Goal: Task Accomplishment & Management: Manage account settings

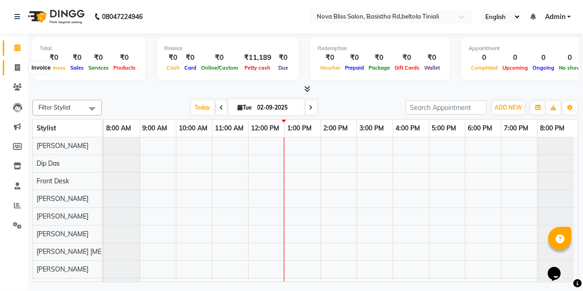
click at [19, 68] on icon at bounding box center [17, 67] width 5 height 7
select select "service"
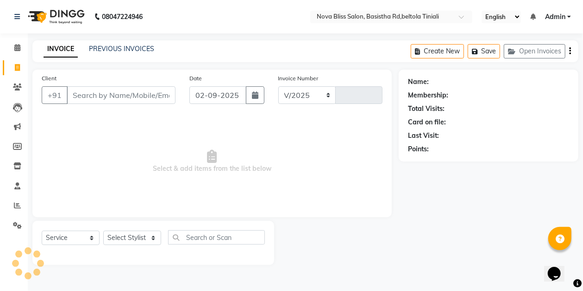
select select "6211"
type input "0844"
click at [136, 236] on select "Select Stylist" at bounding box center [132, 237] width 58 height 14
click at [132, 234] on select "Select Stylist [PERSON_NAME] [PERSON_NAME] [PERSON_NAME] Dip [PERSON_NAME] jara…" at bounding box center [132, 237] width 58 height 14
click at [131, 238] on select "Select Stylist [PERSON_NAME] [PERSON_NAME] [PERSON_NAME] Dip [PERSON_NAME] jara…" at bounding box center [132, 237] width 58 height 14
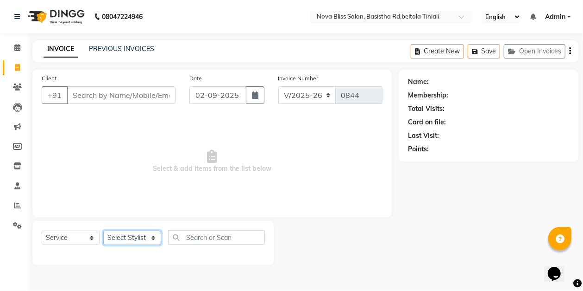
select select "45610"
click at [103, 230] on select "Select Stylist [PERSON_NAME] [PERSON_NAME] [PERSON_NAME] Dip [PERSON_NAME] jara…" at bounding box center [132, 237] width 58 height 14
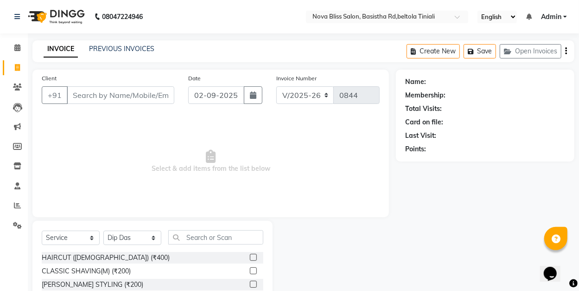
click at [250, 257] on label at bounding box center [253, 256] width 7 height 7
click at [250, 257] on input "checkbox" at bounding box center [253, 257] width 6 height 6
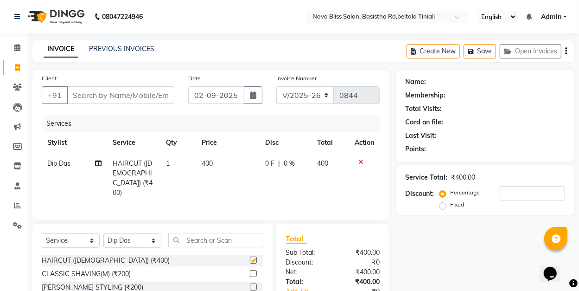
checkbox input "false"
click at [105, 95] on input "Client" at bounding box center [121, 95] width 108 height 18
type input "p"
type input "0"
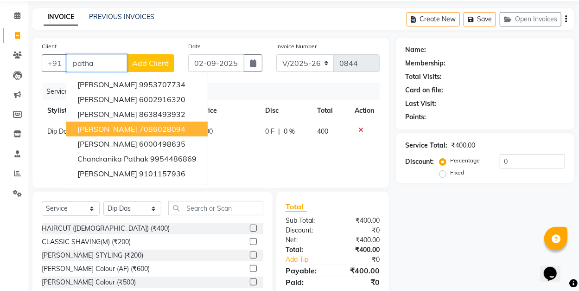
scroll to position [62, 0]
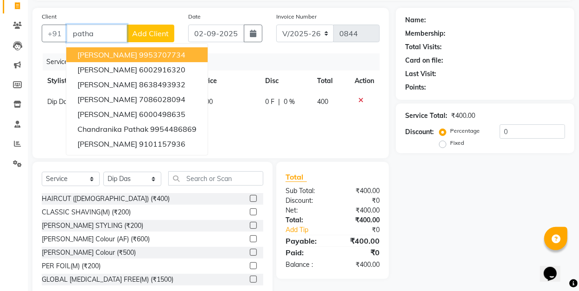
click at [94, 33] on input "patha" at bounding box center [97, 34] width 60 height 18
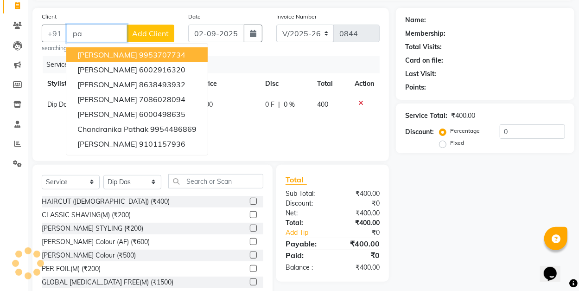
type input "p"
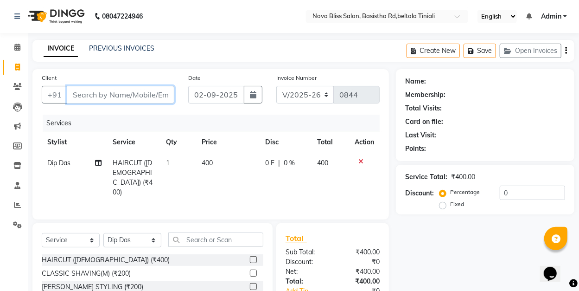
scroll to position [0, 0]
click at [19, 86] on icon at bounding box center [17, 86] width 9 height 7
click at [119, 94] on input "Client" at bounding box center [121, 95] width 108 height 18
click at [101, 97] on input "Client" at bounding box center [121, 95] width 108 height 18
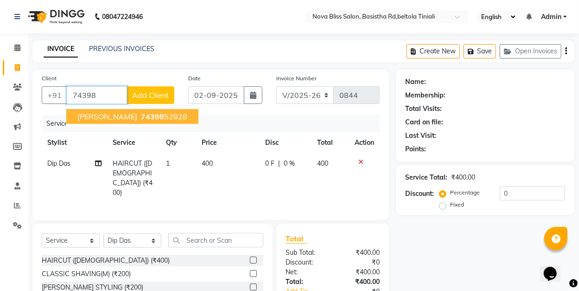
click at [128, 118] on span "[PERSON_NAME]" at bounding box center [107, 116] width 60 height 9
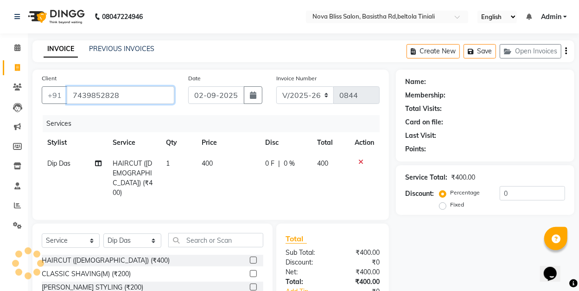
type input "7439852828"
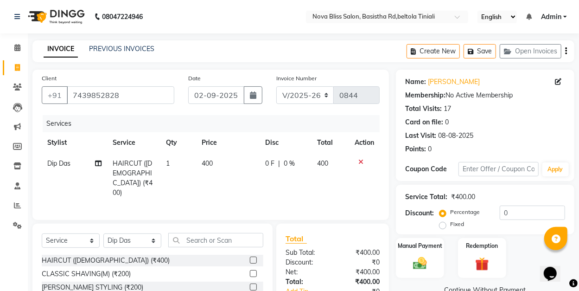
click at [273, 162] on span "0 F" at bounding box center [269, 163] width 9 height 10
select select "45610"
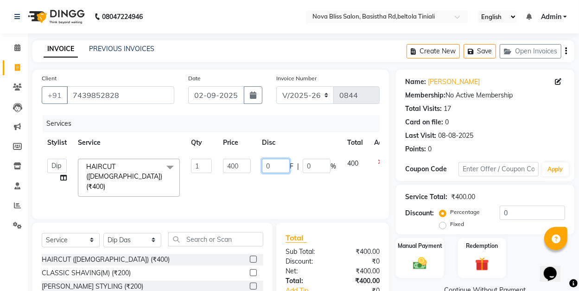
click at [265, 164] on input "0" at bounding box center [276, 165] width 28 height 14
type input "100"
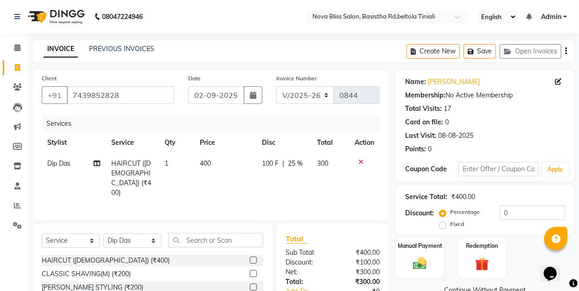
click at [263, 176] on td "100 F | 25 %" at bounding box center [284, 178] width 56 height 50
select select "45610"
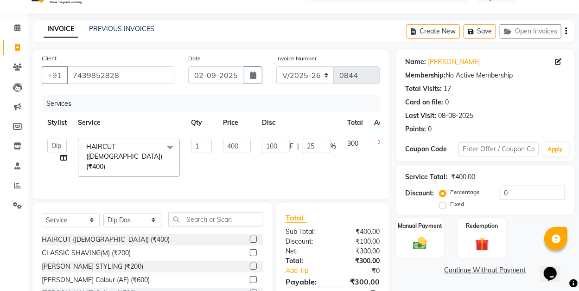
scroll to position [31, 0]
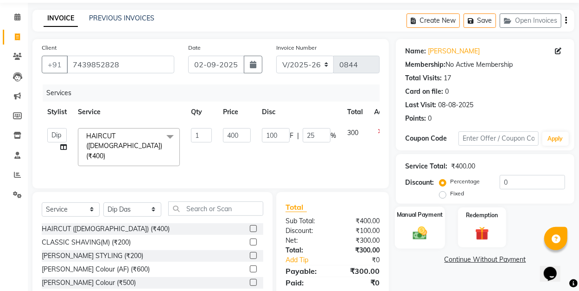
click at [413, 219] on div "Manual Payment" at bounding box center [420, 227] width 50 height 42
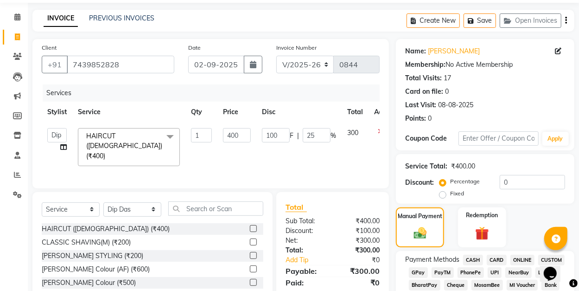
click at [473, 259] on span "CASH" at bounding box center [473, 259] width 20 height 11
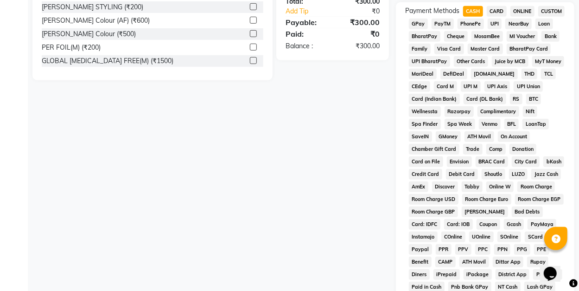
scroll to position [432, 0]
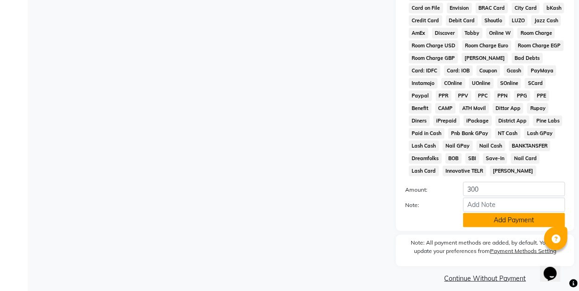
click at [505, 222] on button "Add Payment" at bounding box center [514, 220] width 102 height 14
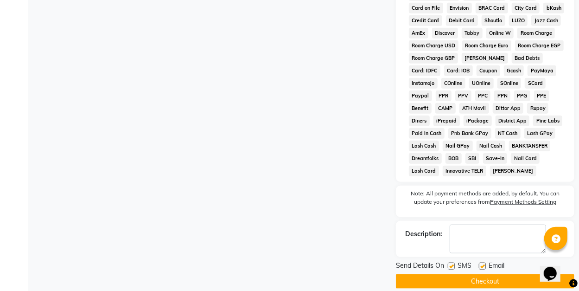
click at [509, 279] on button "Checkout" at bounding box center [485, 281] width 178 height 14
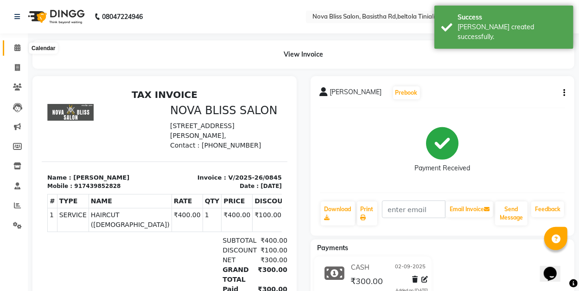
click at [16, 47] on icon at bounding box center [17, 47] width 6 height 7
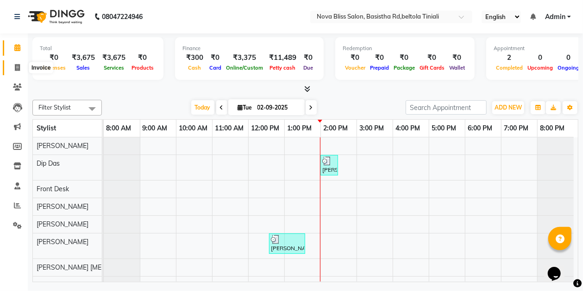
click at [17, 67] on icon at bounding box center [17, 67] width 5 height 7
select select "service"
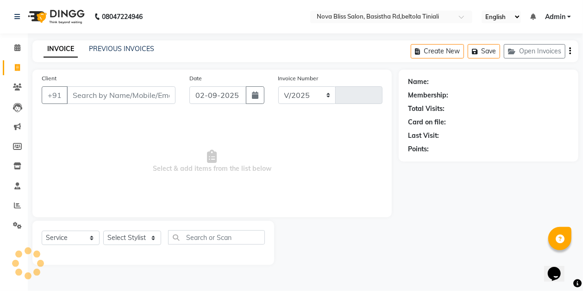
select select "6211"
type input "0846"
click at [133, 61] on div "INVOICE PREVIOUS INVOICES Create New Save Open Invoices" at bounding box center [305, 51] width 546 height 22
click at [15, 51] on icon at bounding box center [17, 47] width 6 height 7
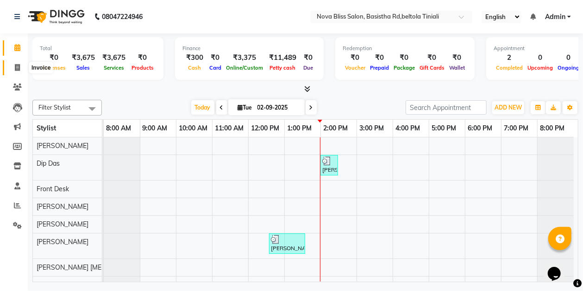
click at [19, 65] on icon at bounding box center [17, 67] width 5 height 7
select select "service"
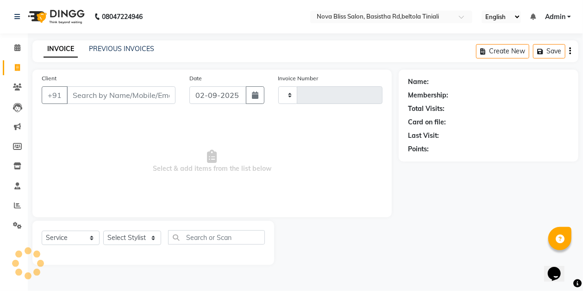
type input "0846"
select select "6211"
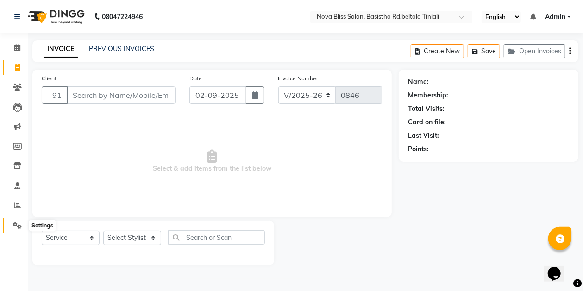
click at [20, 224] on icon at bounding box center [17, 224] width 9 height 7
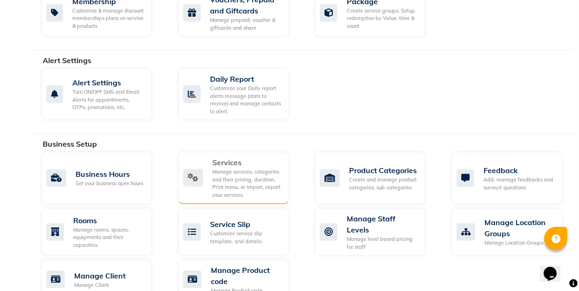
scroll to position [247, 0]
click at [213, 173] on div "Manage services, categories and their pricing, duration. Print menu, or import,…" at bounding box center [246, 182] width 69 height 31
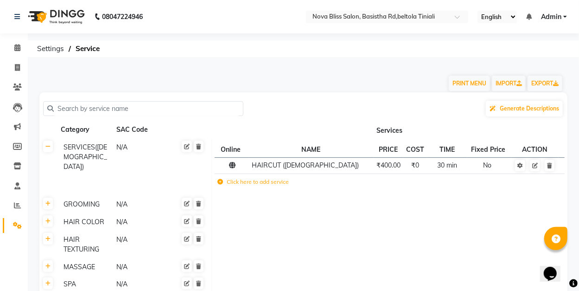
click at [99, 112] on input "text" at bounding box center [146, 108] width 185 height 14
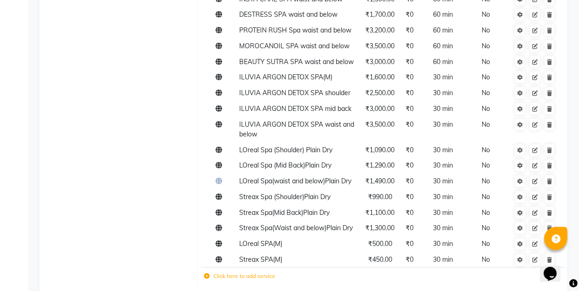
scroll to position [371, 0]
type input "spa"
click at [206, 275] on icon at bounding box center [207, 275] width 6 height 6
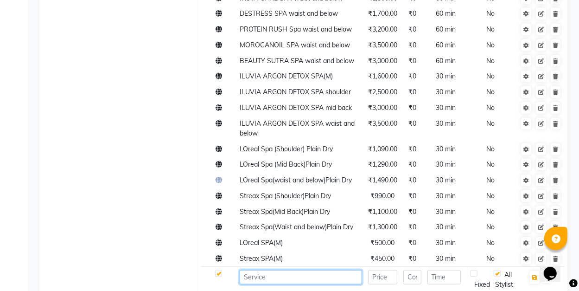
click at [329, 279] on input at bounding box center [301, 277] width 122 height 14
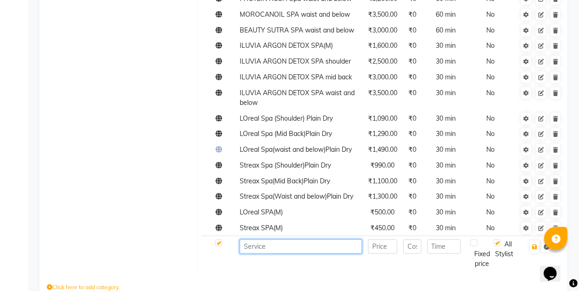
scroll to position [432, 0]
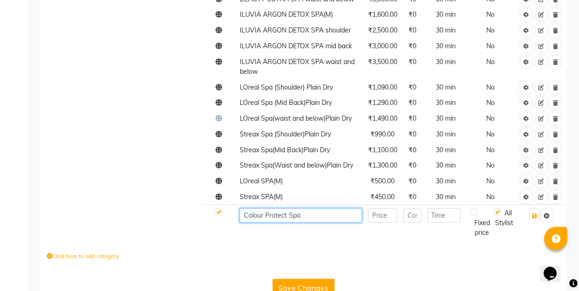
type input "Colour Protect Spa"
click at [386, 221] on input "number" at bounding box center [382, 215] width 29 height 14
type input "1300"
click at [306, 213] on input "Colour Protect Spa" at bounding box center [301, 215] width 122 height 14
type input "Colour Protect Spa(shoulder)"
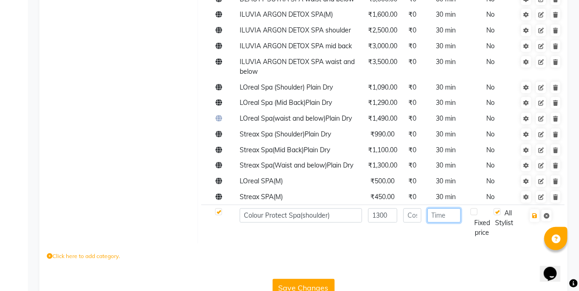
click at [445, 214] on input "number" at bounding box center [444, 215] width 34 height 14
type input "30"
click at [535, 218] on button "button" at bounding box center [535, 215] width 10 height 13
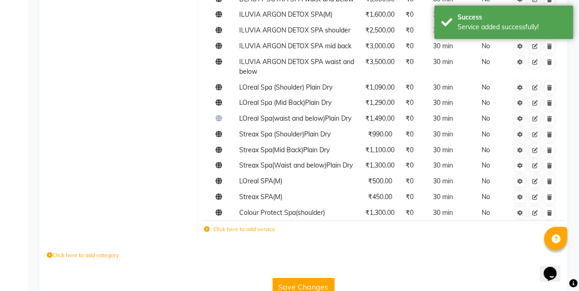
click at [208, 228] on icon at bounding box center [207, 229] width 6 height 6
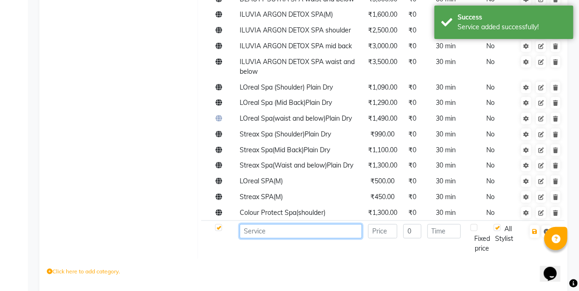
click at [276, 231] on input at bounding box center [301, 231] width 122 height 14
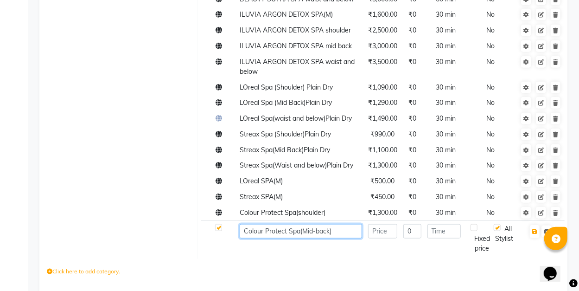
type input "Colour Protect Spa(Mid-back)"
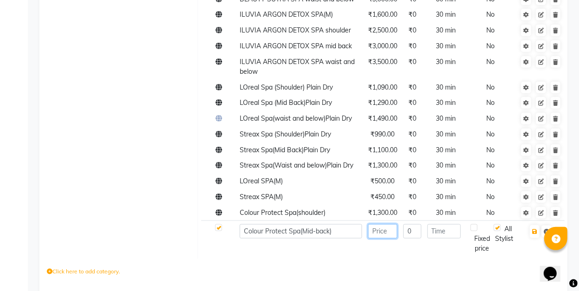
click at [388, 234] on input "number" at bounding box center [382, 231] width 29 height 14
type input "1500"
click at [437, 235] on input "number" at bounding box center [444, 231] width 34 height 14
type input "30"
click at [533, 235] on button "button" at bounding box center [535, 231] width 10 height 13
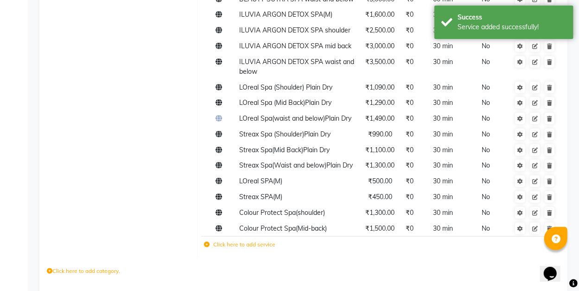
click at [206, 246] on icon at bounding box center [207, 244] width 6 height 6
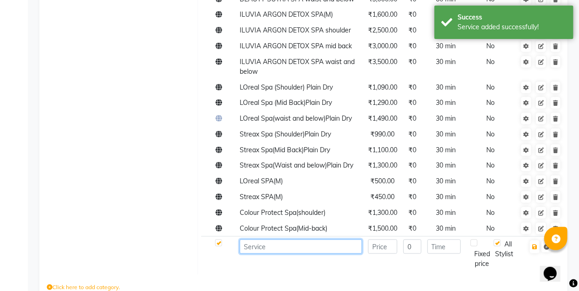
click at [285, 252] on input at bounding box center [301, 246] width 122 height 14
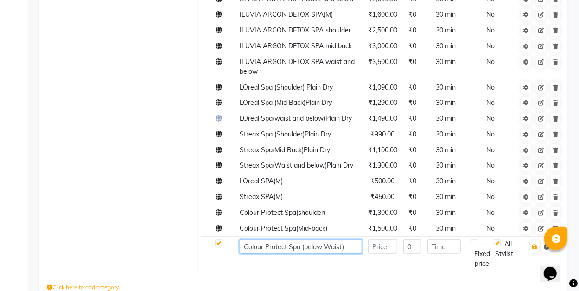
type input "Colour Protect Spa (below Waist)"
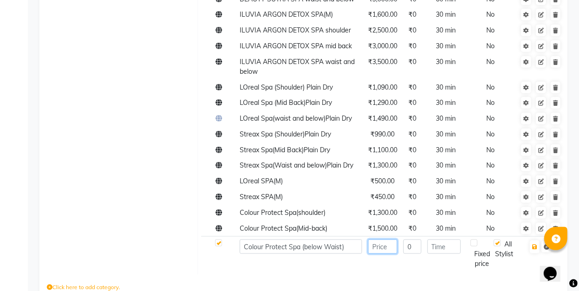
click at [395, 252] on input "number" at bounding box center [382, 246] width 29 height 14
type input "1800"
click at [437, 250] on input "number" at bounding box center [444, 246] width 34 height 14
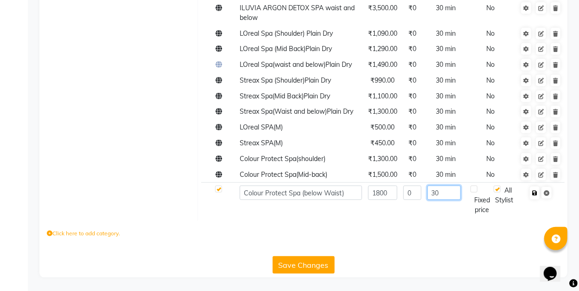
type input "30"
click at [534, 197] on button "button" at bounding box center [535, 192] width 10 height 13
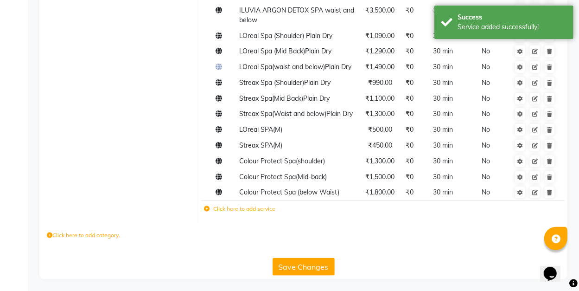
scroll to position [486, 0]
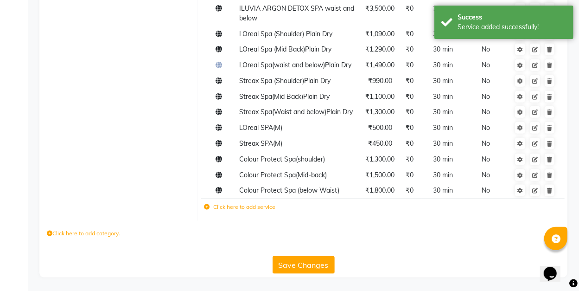
click at [305, 259] on button "Save Changes" at bounding box center [303, 265] width 62 height 18
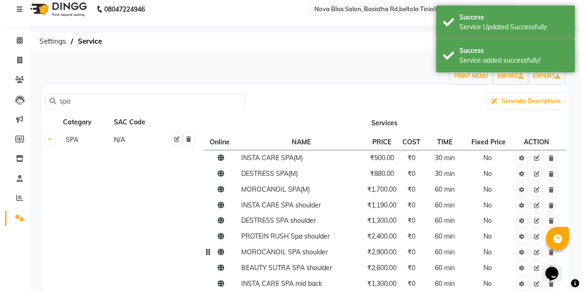
scroll to position [0, 0]
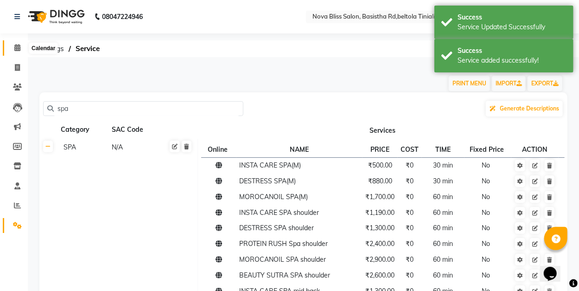
click at [13, 50] on span at bounding box center [17, 48] width 16 height 11
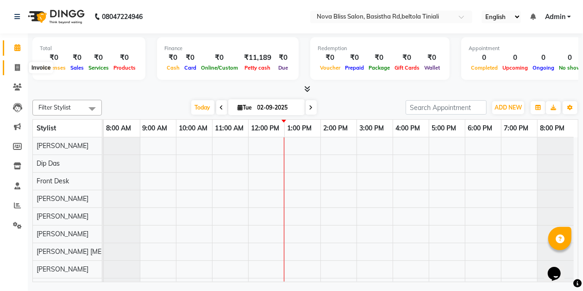
click at [18, 69] on icon at bounding box center [17, 67] width 5 height 7
select select "service"
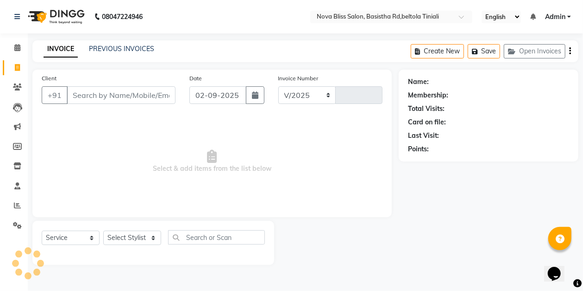
select select "6211"
type input "0844"
click at [125, 237] on select "Select Stylist [PERSON_NAME] [PERSON_NAME] [PERSON_NAME] Dip [PERSON_NAME] jara…" at bounding box center [132, 237] width 58 height 14
select select "53816"
click at [103, 230] on select "Select Stylist [PERSON_NAME] [PERSON_NAME] [PERSON_NAME] Dip [PERSON_NAME] jara…" at bounding box center [132, 237] width 58 height 14
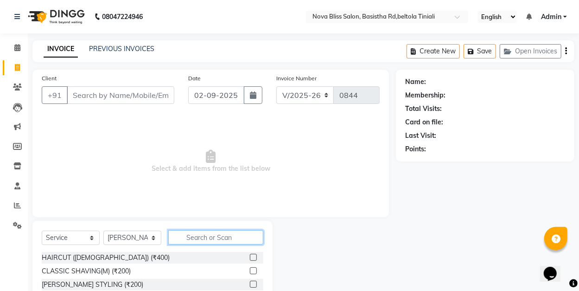
click at [196, 240] on input "text" at bounding box center [215, 237] width 95 height 14
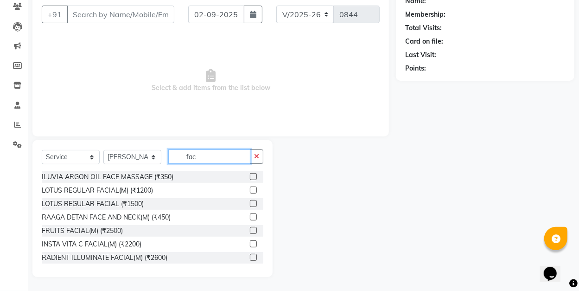
click at [198, 156] on input "fac" at bounding box center [209, 156] width 82 height 14
type input "f"
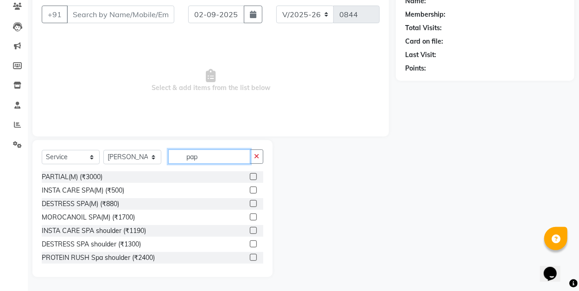
scroll to position [1, 0]
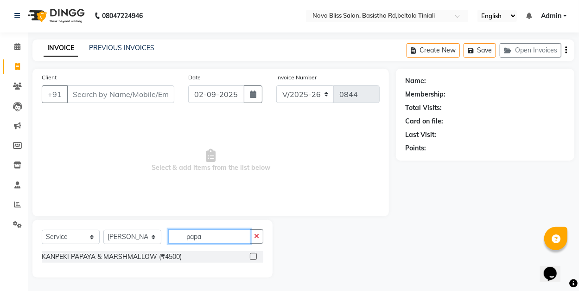
type input "papa"
click at [250, 255] on label at bounding box center [253, 256] width 7 height 7
click at [250, 255] on input "checkbox" at bounding box center [253, 256] width 6 height 6
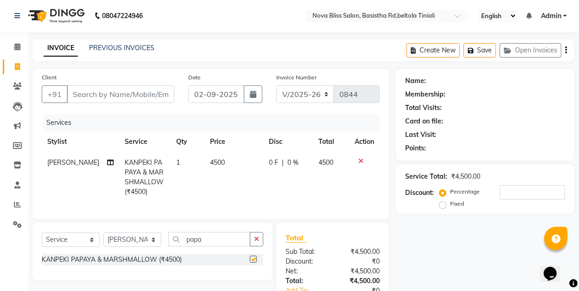
checkbox input "false"
click at [277, 161] on div "0 F | 0 %" at bounding box center [288, 163] width 38 height 10
select select "53816"
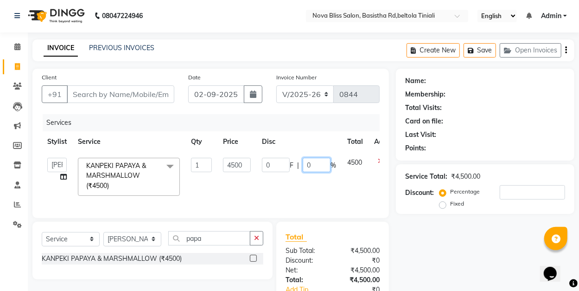
click at [309, 162] on input "0" at bounding box center [317, 165] width 28 height 14
type input "25"
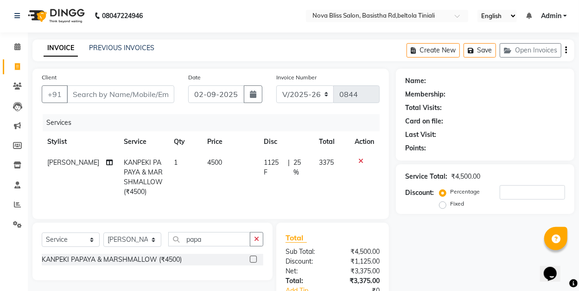
click at [307, 200] on td "1125 F | 25 %" at bounding box center [286, 177] width 55 height 50
select select "53816"
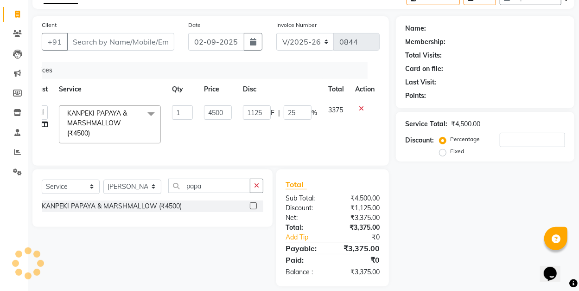
scroll to position [62, 0]
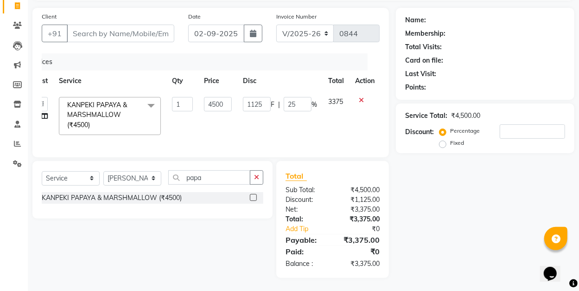
click at [300, 126] on td "1125 F | 25 %" at bounding box center [279, 115] width 85 height 49
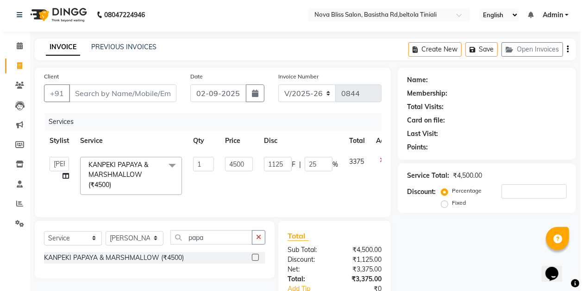
scroll to position [0, 0]
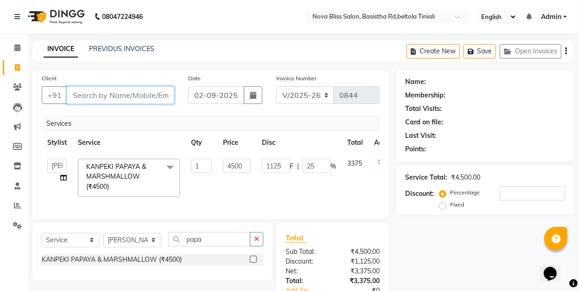
click at [106, 95] on input "Client" at bounding box center [121, 95] width 108 height 18
type input "8"
type input "0"
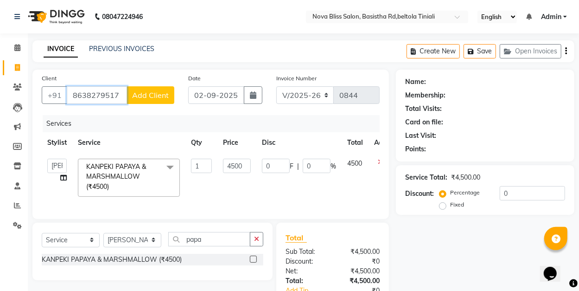
type input "8638279517"
click at [145, 95] on span "Add Client" at bounding box center [150, 94] width 37 height 9
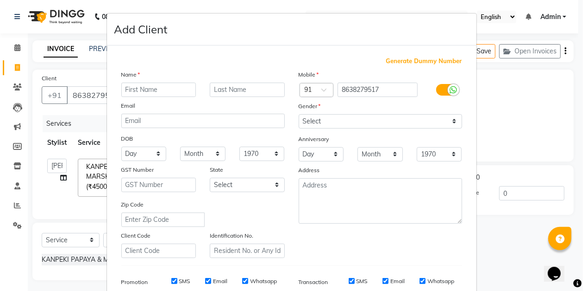
click at [155, 92] on input "text" at bounding box center [158, 89] width 75 height 14
type input "Nimikha"
click at [258, 91] on input "text" at bounding box center [247, 89] width 75 height 14
type input "t"
type input "Terong"
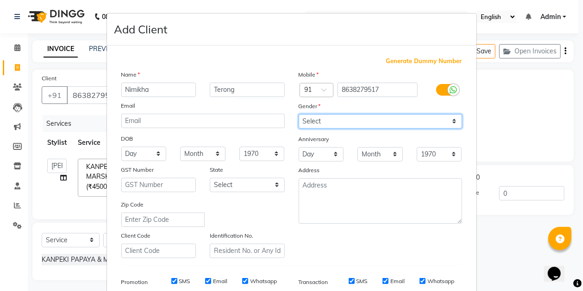
click at [321, 120] on select "Select Male Female Other Prefer Not To Say" at bounding box center [381, 121] width 164 height 14
select select "female"
click at [299, 114] on select "Select Male Female Other Prefer Not To Say" at bounding box center [381, 121] width 164 height 14
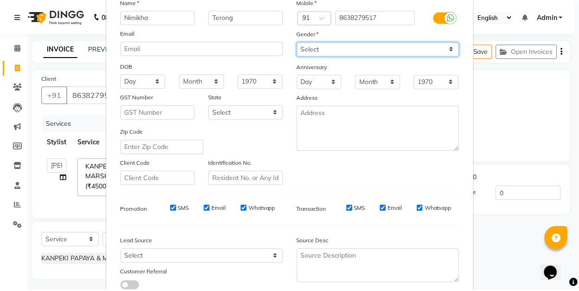
scroll to position [136, 0]
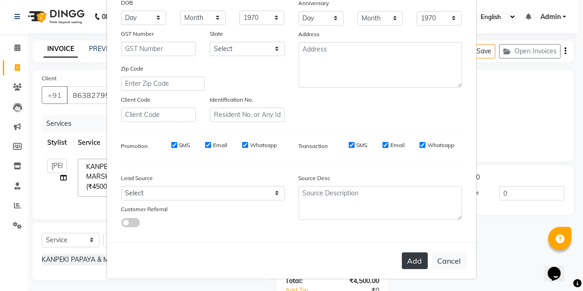
click at [416, 259] on button "Add" at bounding box center [415, 260] width 26 height 17
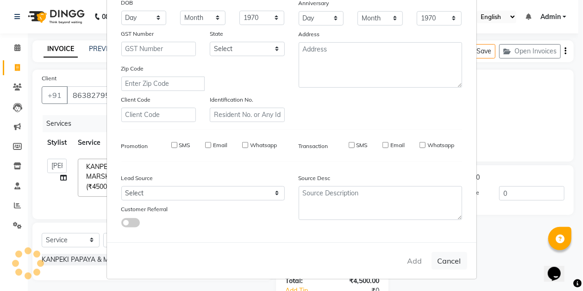
select select
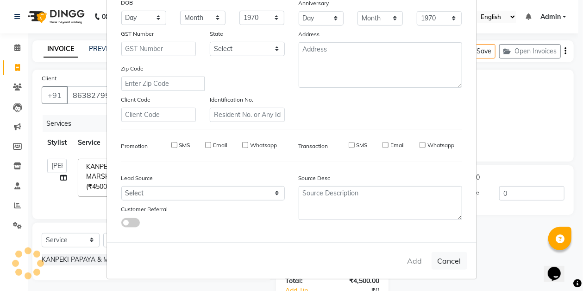
select select
checkbox input "false"
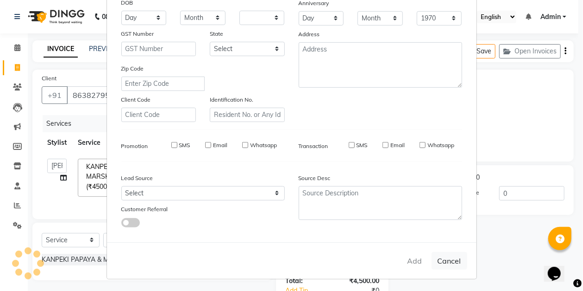
checkbox input "false"
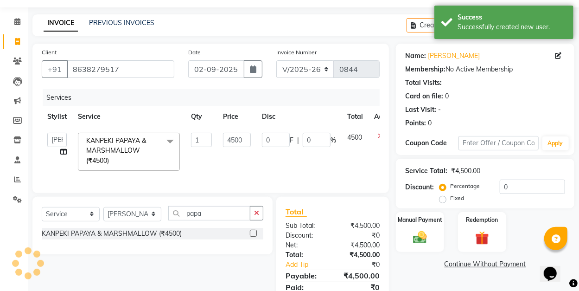
scroll to position [62, 0]
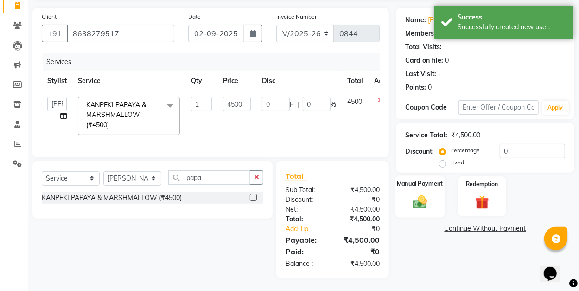
click at [411, 200] on img at bounding box center [419, 201] width 23 height 16
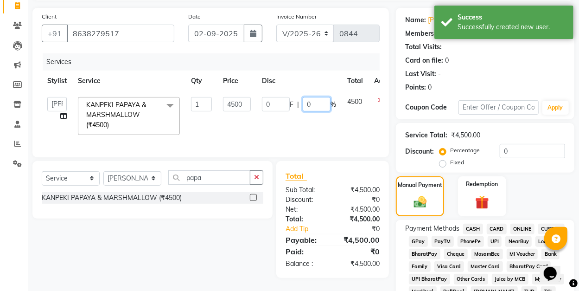
click at [307, 101] on input "0" at bounding box center [317, 104] width 28 height 14
click at [311, 102] on input "0" at bounding box center [317, 104] width 28 height 14
type input "25"
click at [314, 123] on tr "Anuradha singh Ashok Kumar Bishaya Bhuyan Dip Das Ester jarain Front Desk Luna …" at bounding box center [220, 115] width 357 height 49
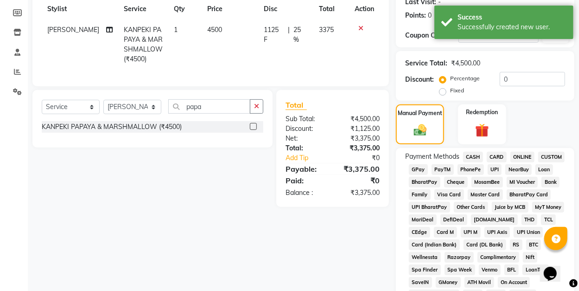
scroll to position [154, 0]
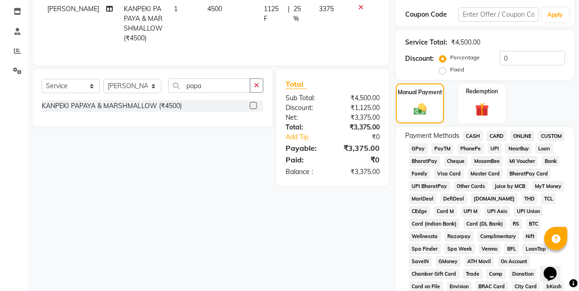
click at [418, 148] on span "GPay" at bounding box center [418, 148] width 19 height 11
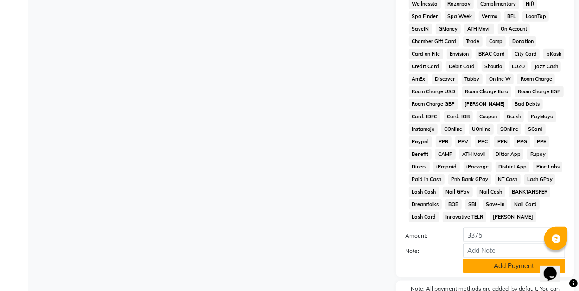
scroll to position [401, 0]
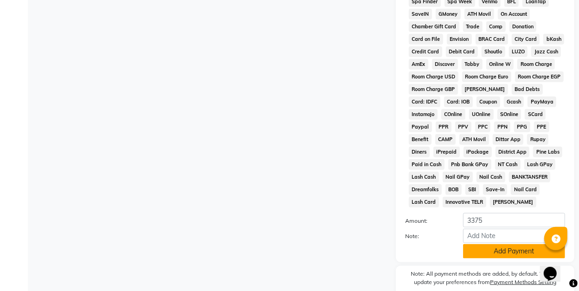
click at [512, 253] on button "Add Payment" at bounding box center [514, 251] width 102 height 14
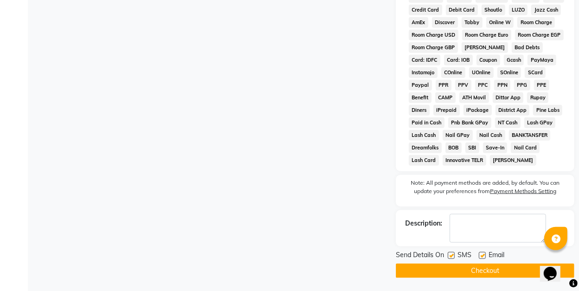
scroll to position [447, 0]
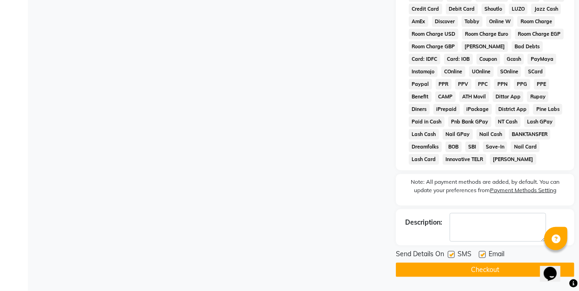
click at [508, 267] on button "Checkout" at bounding box center [485, 269] width 178 height 14
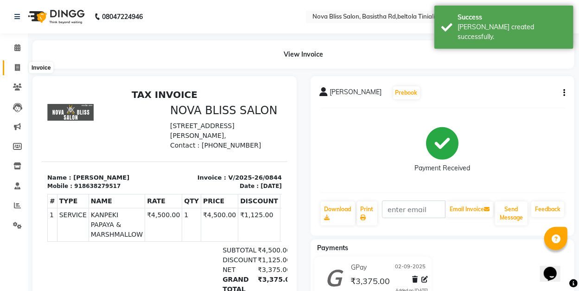
click at [16, 67] on icon at bounding box center [17, 67] width 5 height 7
select select "6211"
select select "service"
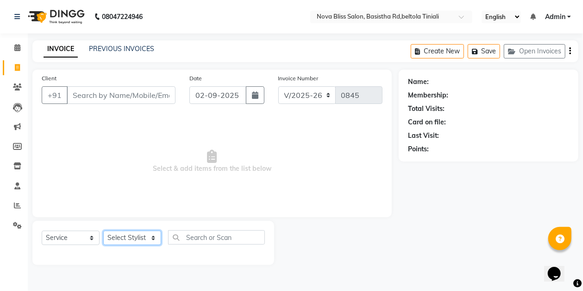
click at [129, 235] on select "Select Stylist [PERSON_NAME] [PERSON_NAME] [PERSON_NAME] Dip [PERSON_NAME] jara…" at bounding box center [132, 237] width 58 height 14
drag, startPoint x: 68, startPoint y: 160, endPoint x: 68, endPoint y: 153, distance: 7.4
click at [68, 158] on span "Select & add items from the list below" at bounding box center [212, 161] width 341 height 93
click at [17, 83] on span at bounding box center [17, 87] width 16 height 11
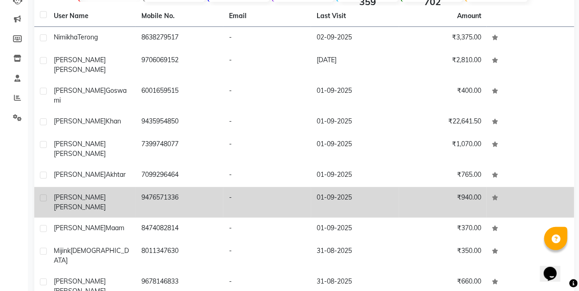
scroll to position [111, 0]
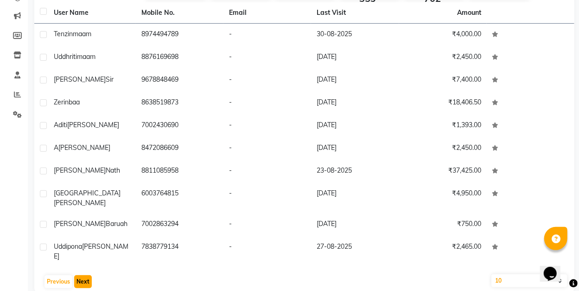
click at [81, 275] on button "Next" at bounding box center [83, 281] width 18 height 13
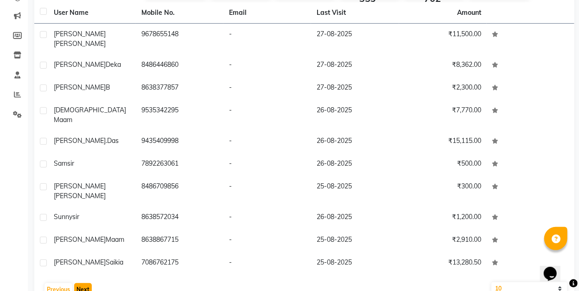
click at [84, 283] on button "Next" at bounding box center [83, 289] width 18 height 13
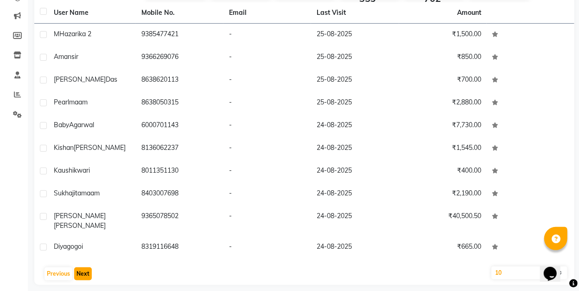
click at [84, 268] on button "Next" at bounding box center [83, 273] width 18 height 13
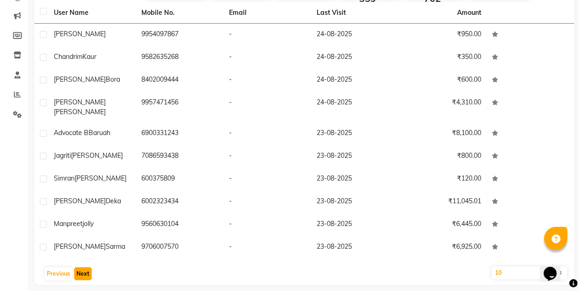
click at [84, 268] on button "Next" at bounding box center [83, 273] width 18 height 13
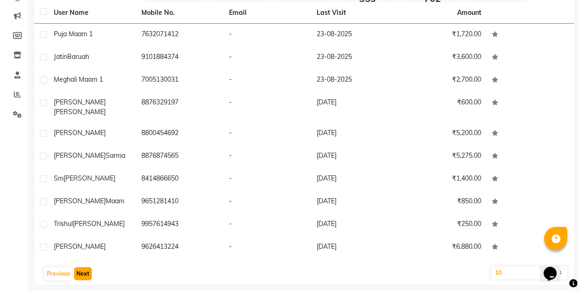
click at [84, 268] on button "Next" at bounding box center [83, 273] width 18 height 13
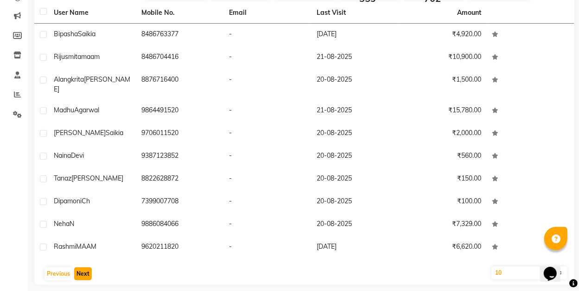
click at [83, 268] on button "Next" at bounding box center [83, 273] width 18 height 13
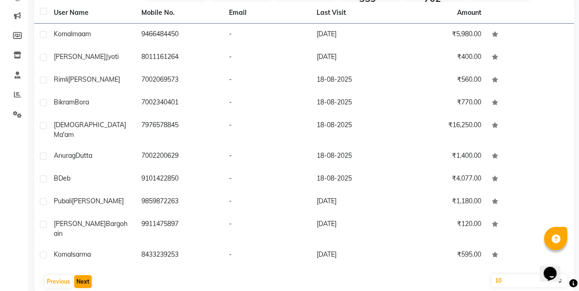
click at [83, 275] on button "Next" at bounding box center [83, 281] width 18 height 13
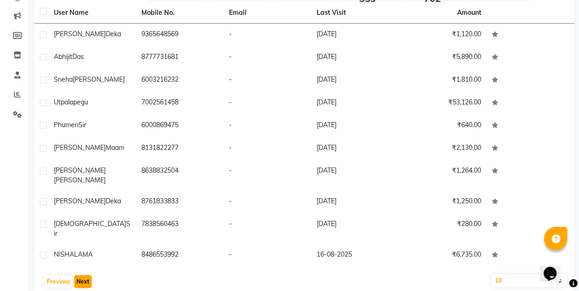
click at [83, 275] on button "Next" at bounding box center [83, 281] width 18 height 13
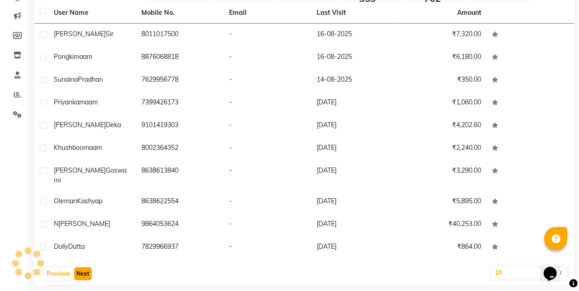
click at [82, 270] on button "Next" at bounding box center [83, 273] width 18 height 13
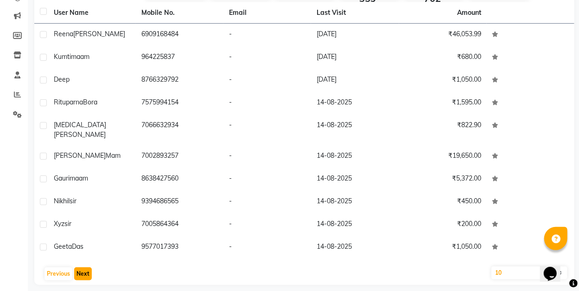
click at [84, 267] on button "Next" at bounding box center [83, 273] width 18 height 13
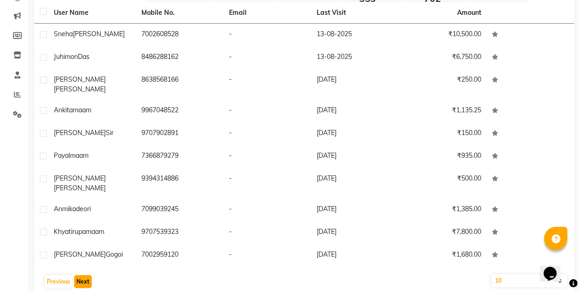
click at [83, 275] on button "Next" at bounding box center [83, 281] width 18 height 13
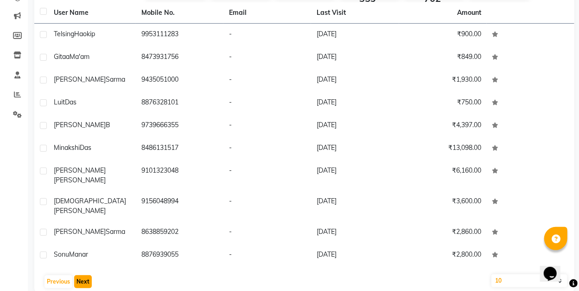
click at [82, 275] on button "Next" at bounding box center [83, 281] width 18 height 13
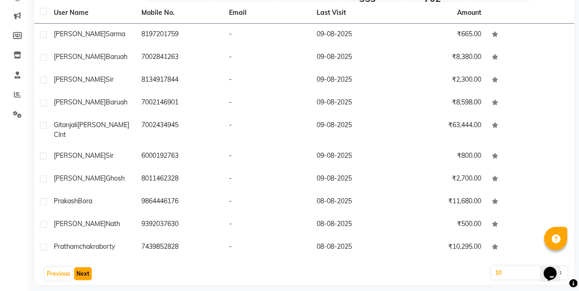
click at [82, 268] on button "Next" at bounding box center [83, 273] width 18 height 13
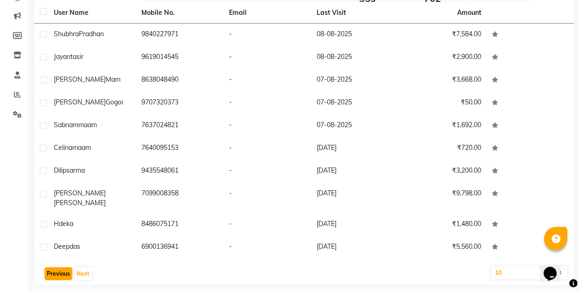
click at [65, 267] on button "Previous" at bounding box center [58, 273] width 28 height 13
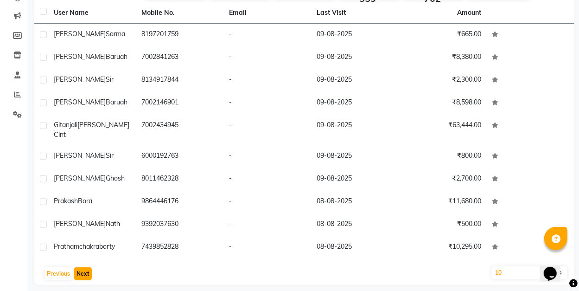
click at [81, 267] on button "Next" at bounding box center [83, 273] width 18 height 13
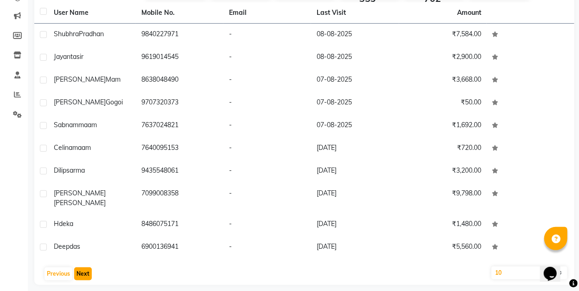
click at [81, 267] on button "Next" at bounding box center [83, 273] width 18 height 13
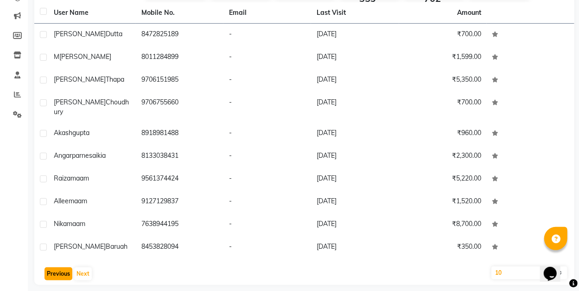
click at [63, 267] on button "Previous" at bounding box center [58, 273] width 28 height 13
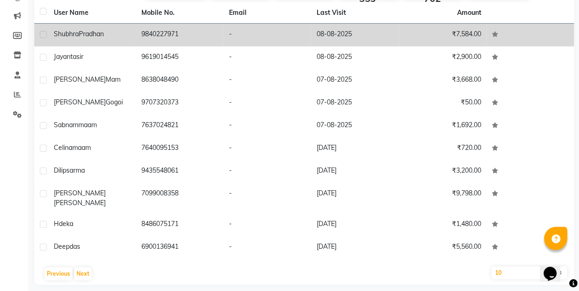
click at [104, 34] on span "Pradhan" at bounding box center [91, 34] width 25 height 8
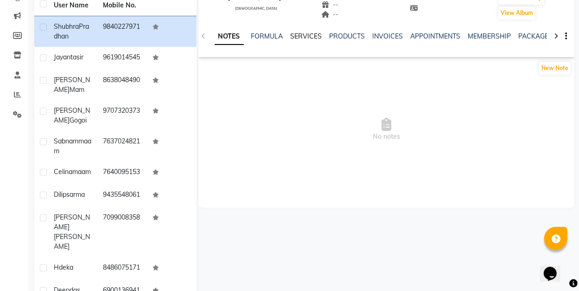
click at [303, 37] on link "SERVICES" at bounding box center [307, 36] width 32 height 8
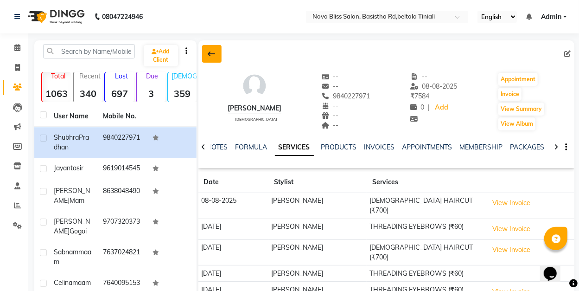
click at [210, 53] on icon at bounding box center [211, 53] width 7 height 7
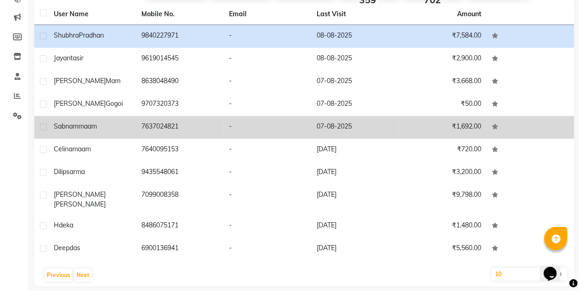
scroll to position [111, 0]
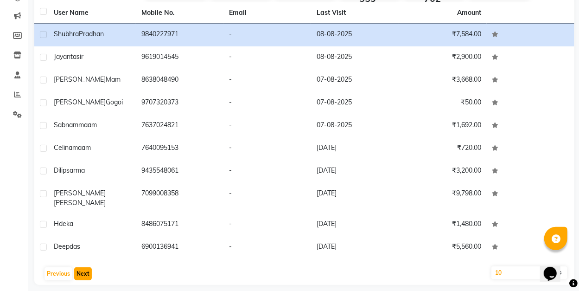
click at [81, 267] on button "Next" at bounding box center [83, 273] width 18 height 13
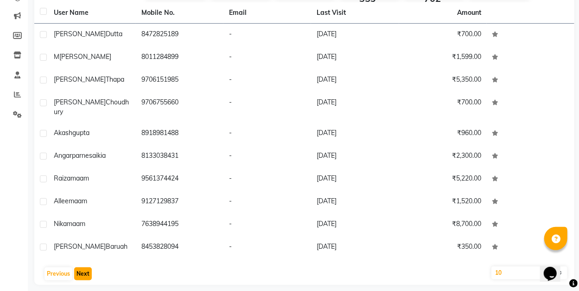
click at [81, 267] on button "Next" at bounding box center [83, 273] width 18 height 13
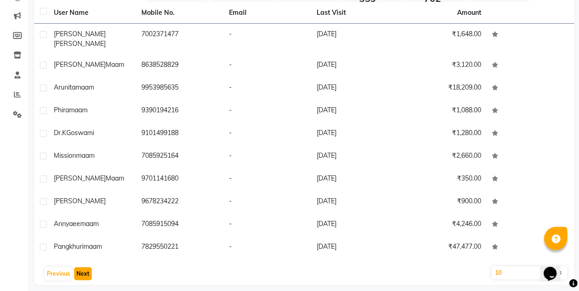
click at [82, 267] on button "Next" at bounding box center [83, 273] width 18 height 13
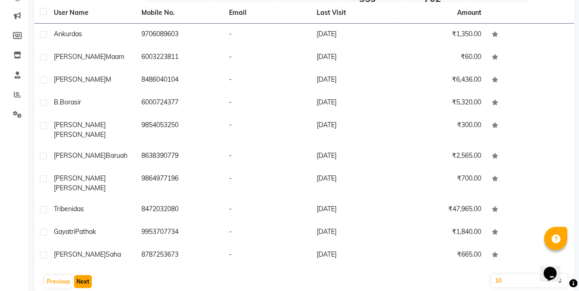
click at [82, 275] on button "Next" at bounding box center [83, 281] width 18 height 13
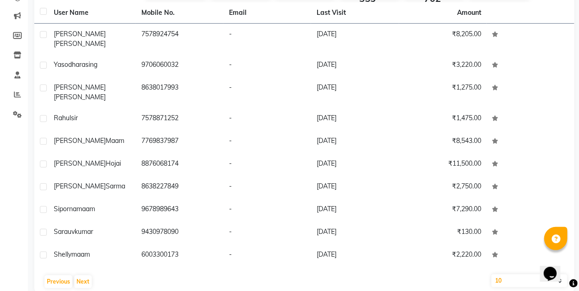
click at [84, 257] on div "User Name Mobile No. Email Last Visit Amount Dipshikha Sharma 7578924754 - 25-0…" at bounding box center [304, 147] width 540 height 290
click at [85, 275] on button "Next" at bounding box center [83, 281] width 18 height 13
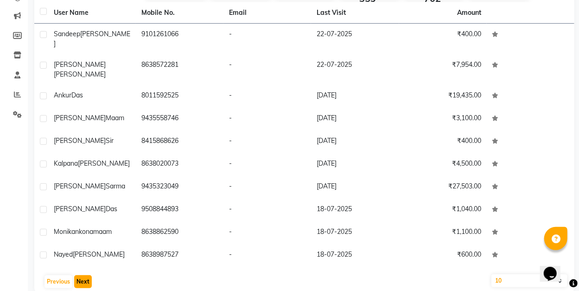
click at [85, 275] on button "Next" at bounding box center [83, 281] width 18 height 13
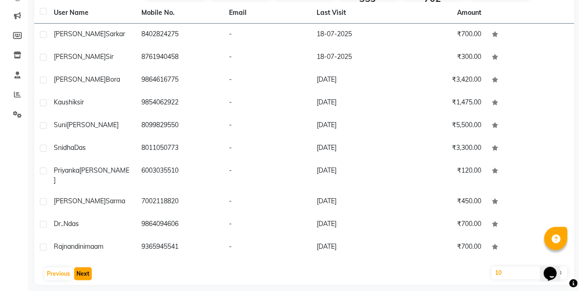
click at [85, 267] on button "Next" at bounding box center [83, 273] width 18 height 13
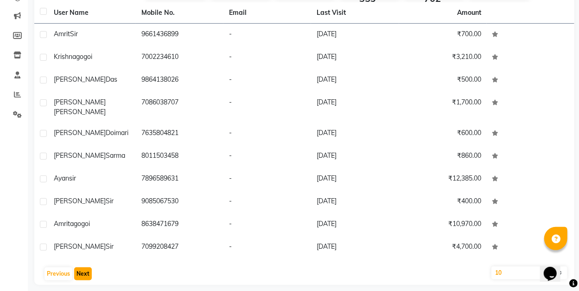
click at [85, 267] on button "Next" at bounding box center [83, 273] width 18 height 13
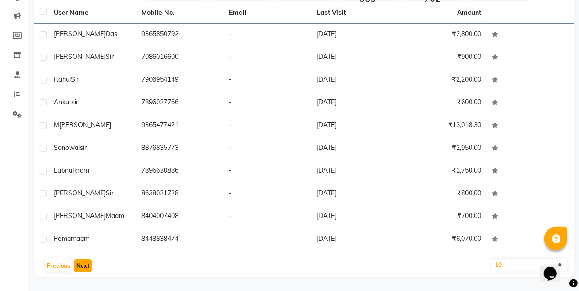
click at [85, 264] on button "Next" at bounding box center [83, 265] width 18 height 13
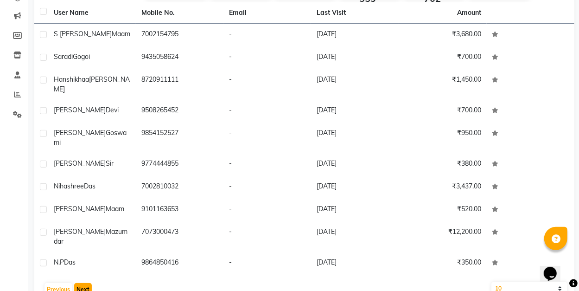
click at [85, 283] on button "Next" at bounding box center [83, 289] width 18 height 13
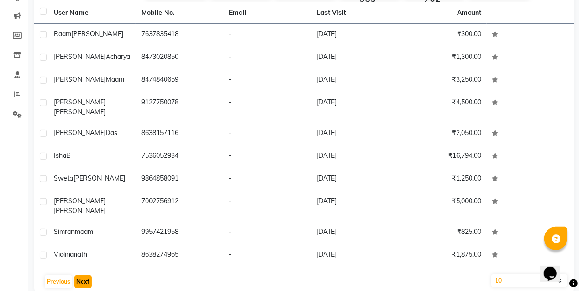
click at [85, 275] on button "Next" at bounding box center [83, 281] width 18 height 13
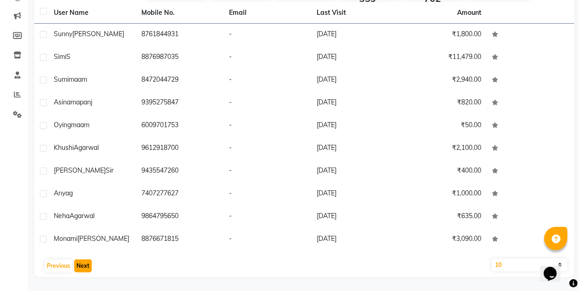
click at [87, 268] on button "Next" at bounding box center [83, 265] width 18 height 13
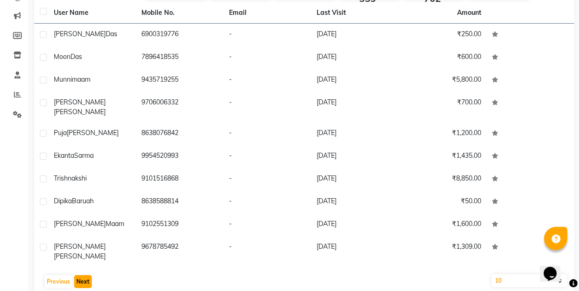
click at [87, 275] on button "Next" at bounding box center [83, 281] width 18 height 13
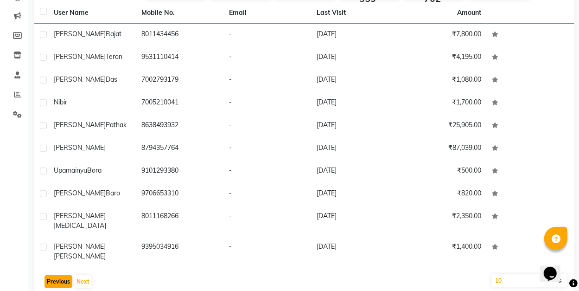
click at [64, 275] on button "Previous" at bounding box center [58, 281] width 28 height 13
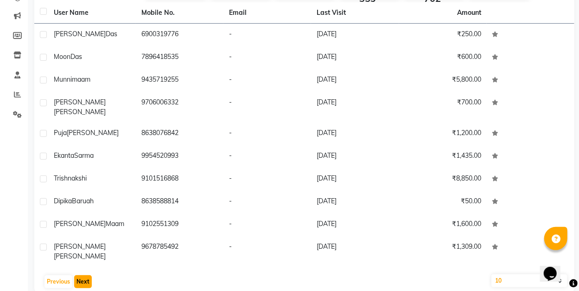
click at [83, 275] on button "Next" at bounding box center [83, 281] width 18 height 13
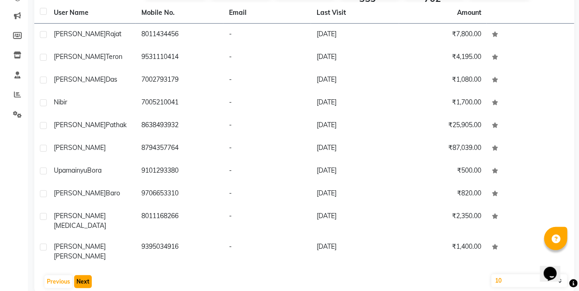
click at [83, 275] on button "Next" at bounding box center [83, 281] width 18 height 13
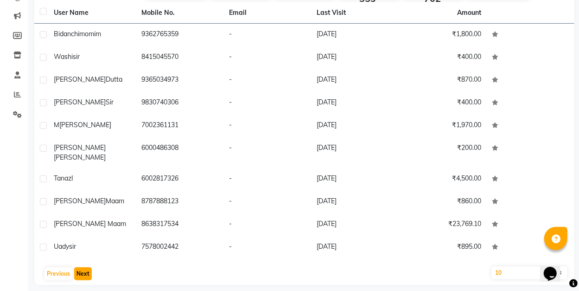
click at [83, 267] on button "Next" at bounding box center [83, 273] width 18 height 13
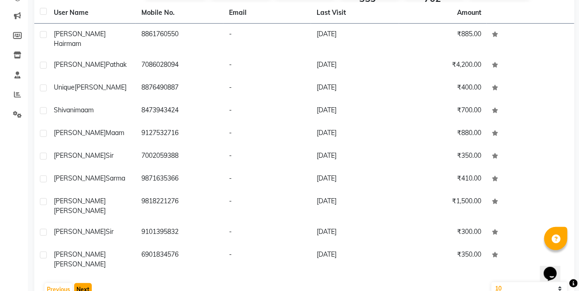
click at [83, 283] on button "Next" at bounding box center [83, 289] width 18 height 13
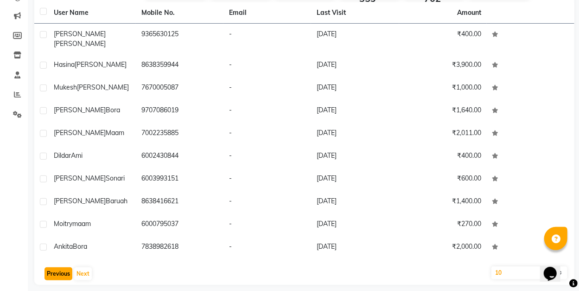
click at [62, 268] on button "Previous" at bounding box center [58, 273] width 28 height 13
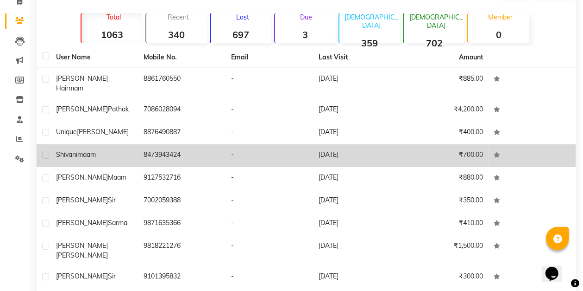
scroll to position [0, 0]
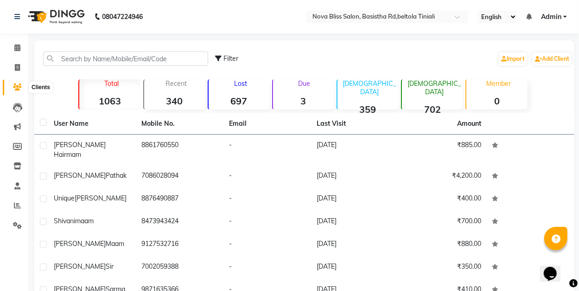
click at [19, 86] on icon at bounding box center [17, 86] width 9 height 7
click at [14, 65] on span at bounding box center [17, 68] width 16 height 11
select select "service"
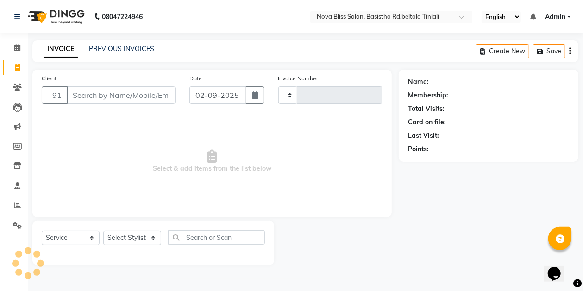
type input "0845"
select select "6211"
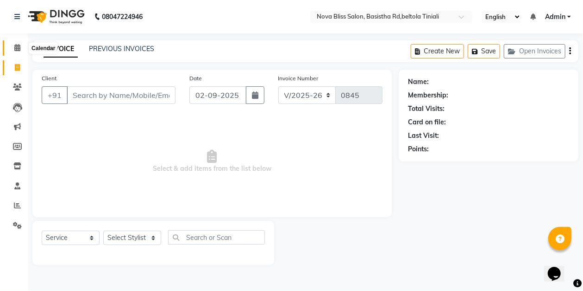
click at [15, 47] on icon at bounding box center [17, 47] width 6 height 7
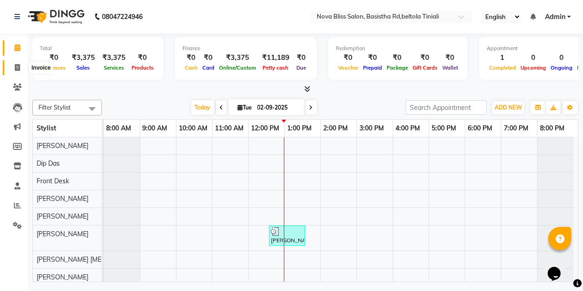
click at [18, 67] on icon at bounding box center [17, 67] width 5 height 7
select select "service"
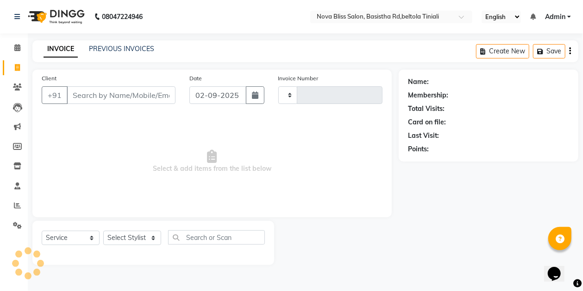
type input "0845"
select select "6211"
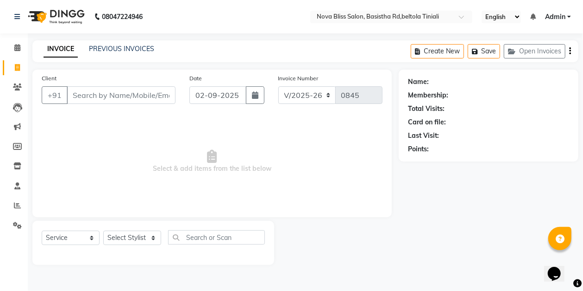
click at [179, 63] on main "INVOICE PREVIOUS INVOICES Create New Save Open Invoices Client +91 Date 02-09-2…" at bounding box center [306, 159] width 556 height 238
click at [18, 86] on icon at bounding box center [17, 86] width 9 height 7
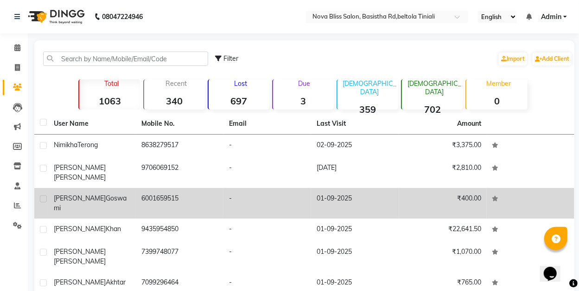
click at [176, 188] on td "6001659515" at bounding box center [180, 203] width 88 height 31
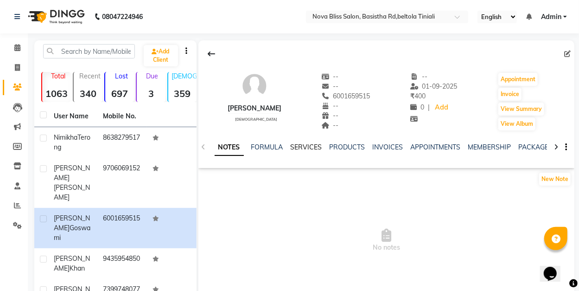
click at [302, 149] on link "SERVICES" at bounding box center [307, 147] width 32 height 8
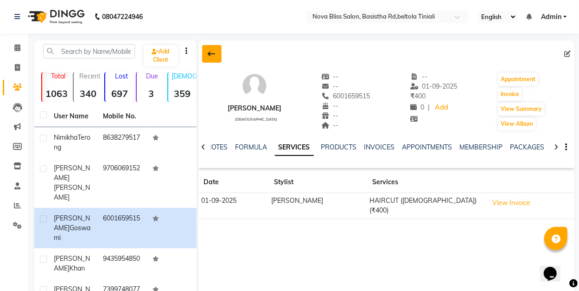
click at [213, 54] on icon at bounding box center [211, 53] width 7 height 7
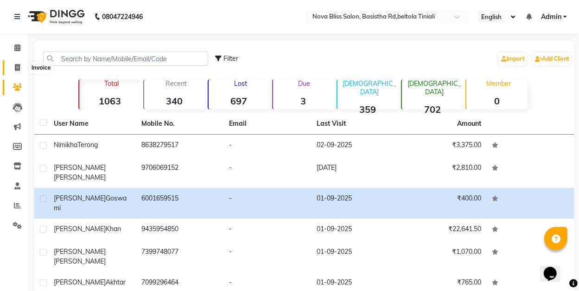
click at [19, 65] on icon at bounding box center [17, 67] width 5 height 7
select select "service"
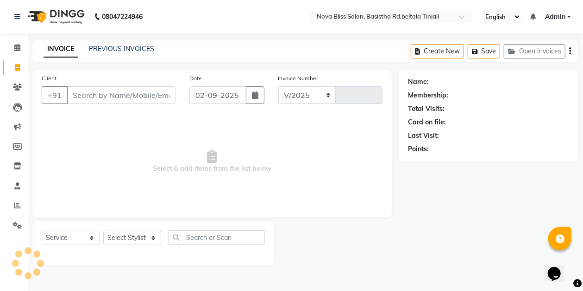
select select "6211"
type input "0845"
select select "6211"
select select "service"
click at [17, 47] on icon at bounding box center [17, 47] width 6 height 7
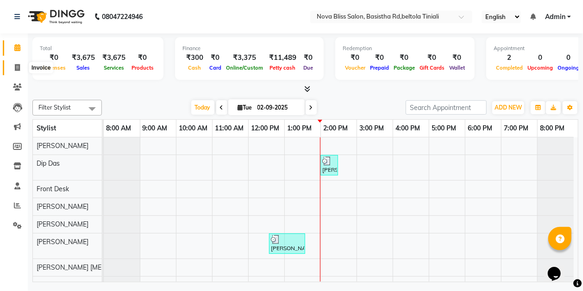
click at [16, 69] on icon at bounding box center [17, 67] width 5 height 7
select select "service"
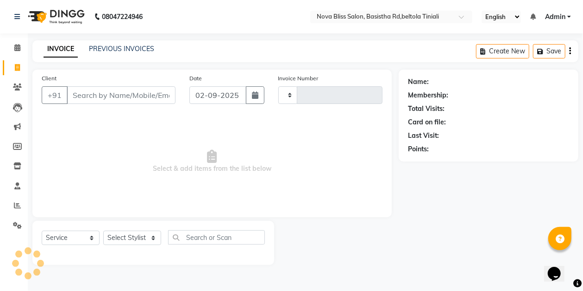
type input "0846"
select select "6211"
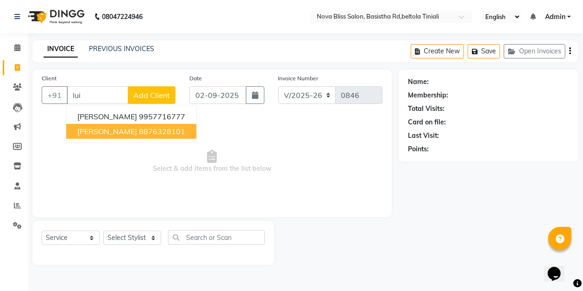
click at [139, 131] on ngb-highlight "8876328101" at bounding box center [162, 131] width 46 height 9
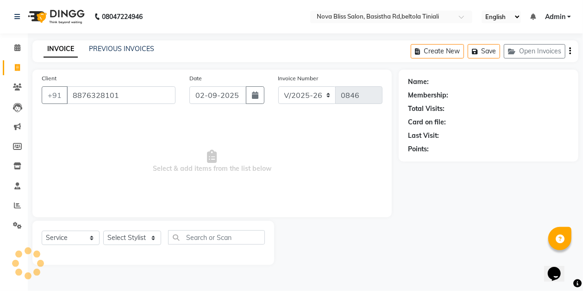
type input "8876328101"
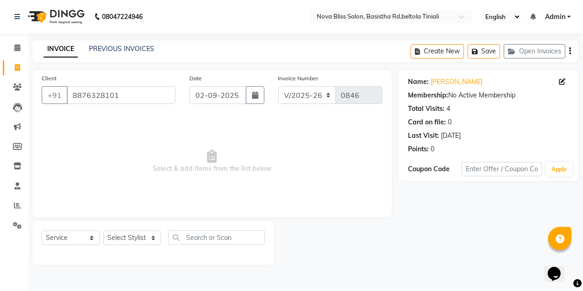
click at [158, 245] on div "Select Service Product Membership Package Voucher Prepaid Gift Card Select Styl…" at bounding box center [153, 241] width 223 height 22
click at [158, 240] on select "Select Stylist [PERSON_NAME] [PERSON_NAME] [PERSON_NAME] Dip [PERSON_NAME] jara…" at bounding box center [132, 237] width 58 height 14
select select "45610"
click at [103, 230] on select "Select Stylist [PERSON_NAME] [PERSON_NAME] [PERSON_NAME] Dip [PERSON_NAME] jara…" at bounding box center [132, 237] width 58 height 14
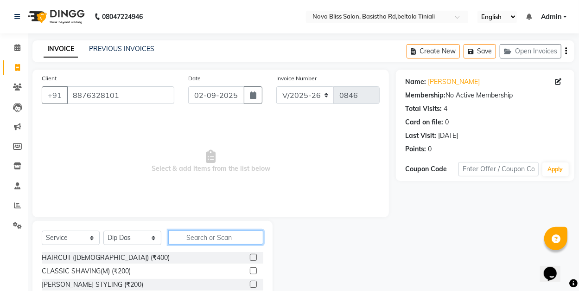
click at [204, 239] on input "text" at bounding box center [215, 237] width 95 height 14
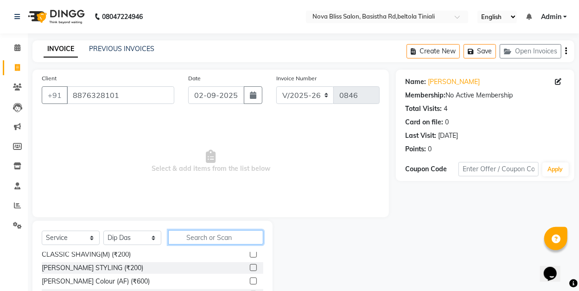
scroll to position [31, 0]
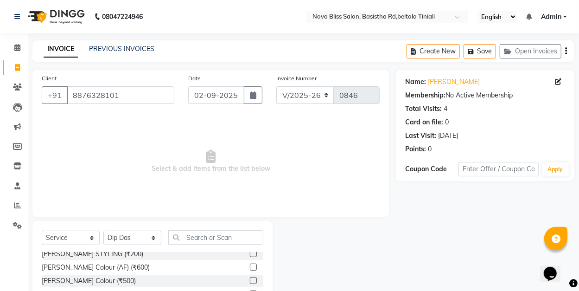
click at [250, 254] on label at bounding box center [253, 253] width 7 height 7
click at [250, 254] on input "checkbox" at bounding box center [253, 254] width 6 height 6
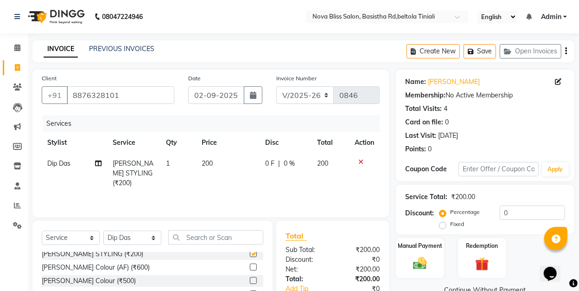
checkbox input "false"
click at [502, 212] on input "0" at bounding box center [532, 212] width 65 height 14
type input "50"
click at [370, 187] on div "Services Stylist Service Qty Price Disc Total Action Dip Das [PERSON_NAME] STYL…" at bounding box center [211, 161] width 338 height 93
click at [416, 250] on div "Manual Payment" at bounding box center [420, 258] width 50 height 42
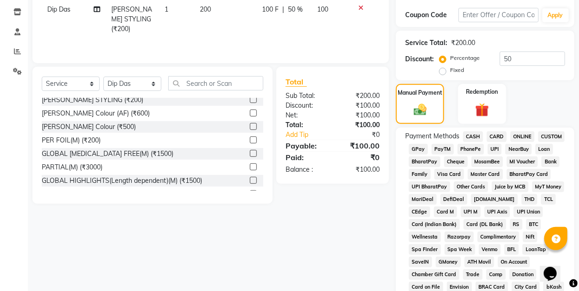
scroll to position [154, 0]
click at [420, 148] on span "GPay" at bounding box center [418, 148] width 19 height 11
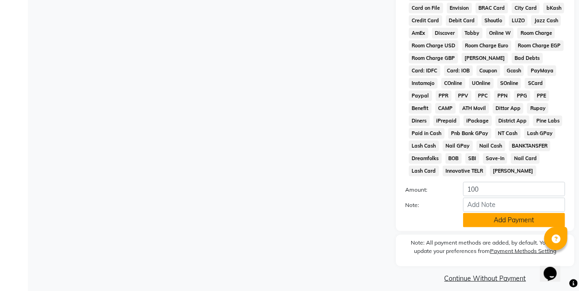
click at [508, 225] on button "Add Payment" at bounding box center [514, 220] width 102 height 14
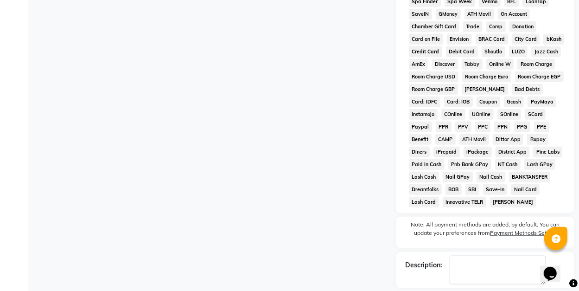
scroll to position [447, 0]
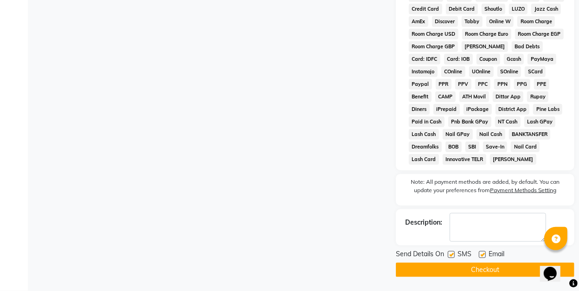
click at [477, 269] on button "Checkout" at bounding box center [485, 269] width 178 height 14
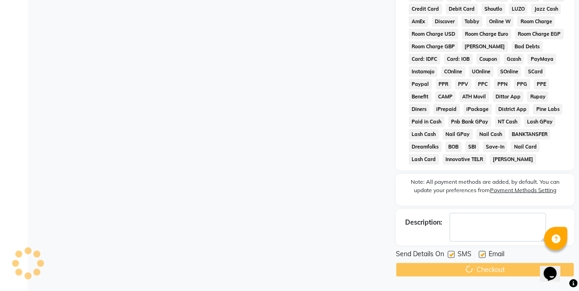
scroll to position [323, 0]
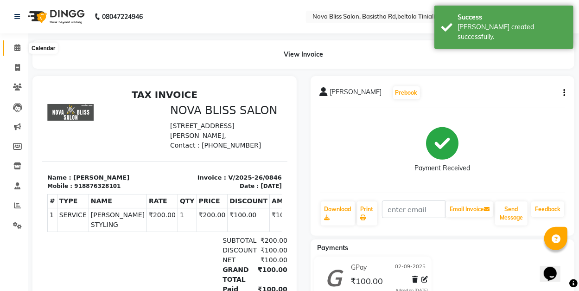
click at [16, 46] on icon at bounding box center [17, 47] width 6 height 7
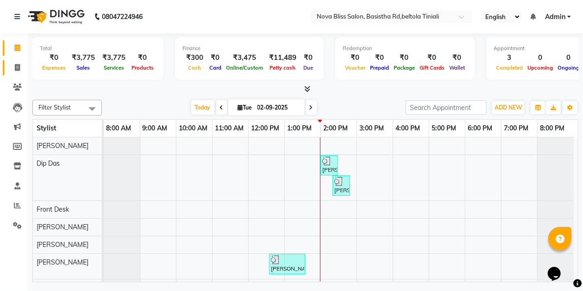
click at [6, 67] on link "Invoice" at bounding box center [14, 67] width 22 height 15
select select "6211"
select select "service"
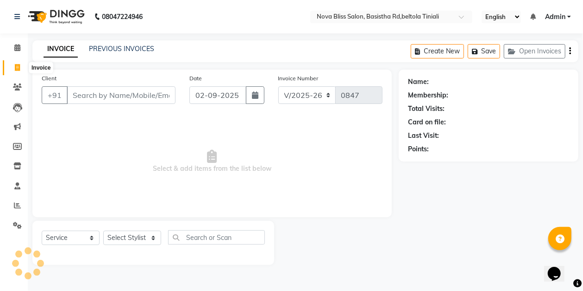
click at [15, 67] on icon at bounding box center [17, 67] width 5 height 7
select select "6211"
select select "service"
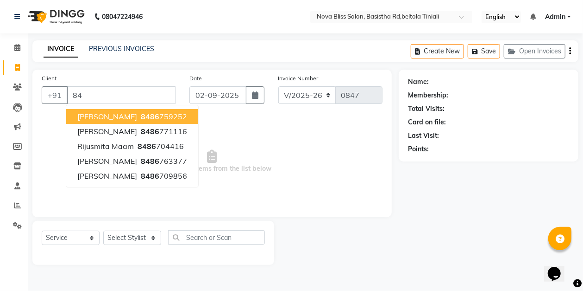
type input "8"
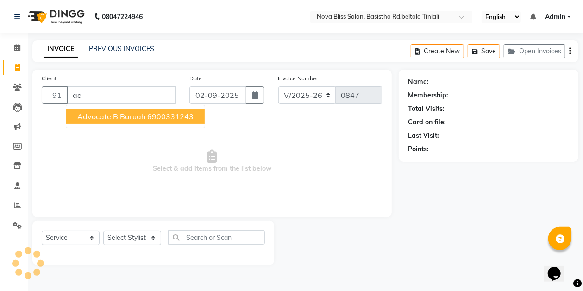
type input "a"
type input "d"
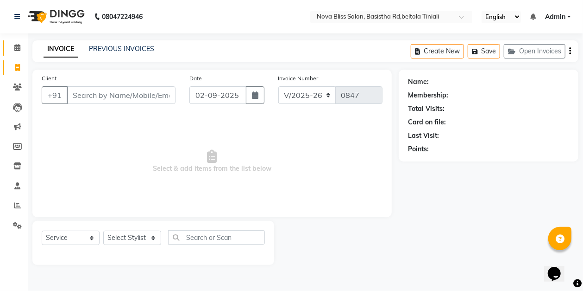
click at [17, 52] on span at bounding box center [17, 48] width 16 height 11
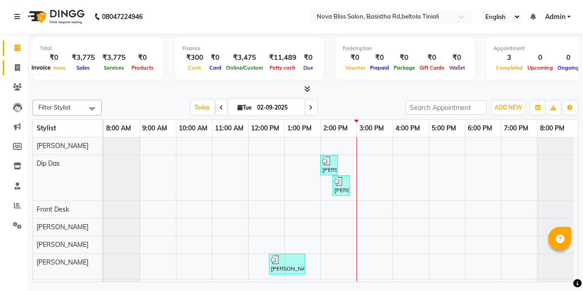
click at [18, 67] on icon at bounding box center [17, 67] width 5 height 7
select select "service"
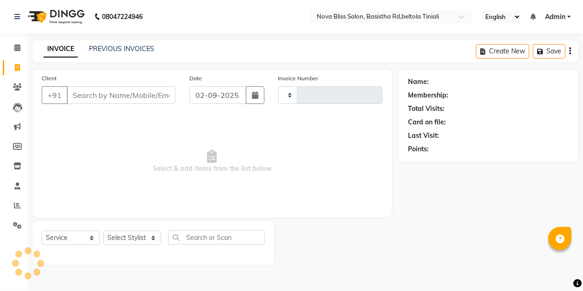
type input "0847"
select select "6211"
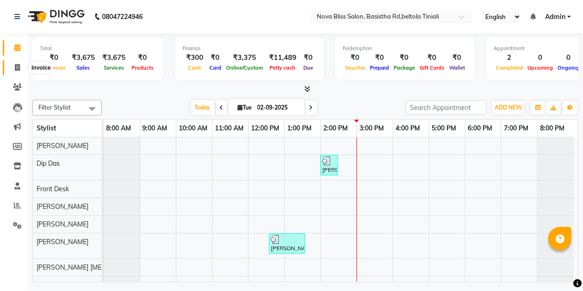
click at [15, 68] on icon at bounding box center [17, 67] width 5 height 7
select select "service"
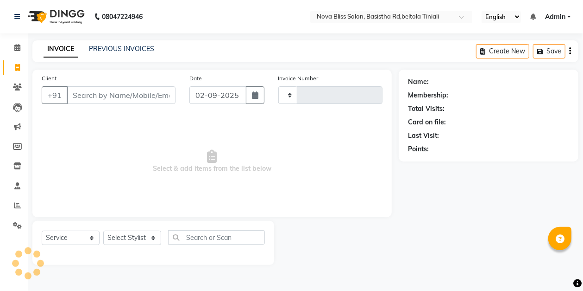
type input "0847"
select select "6211"
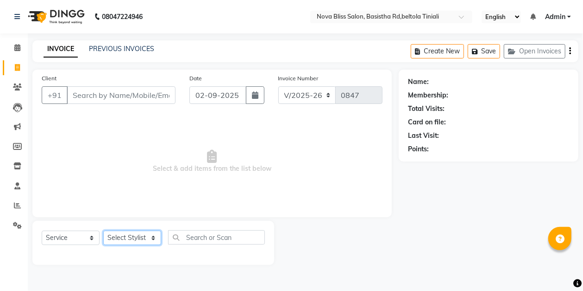
click at [130, 238] on select "Select Stylist [PERSON_NAME] [PERSON_NAME] [PERSON_NAME] Dip [PERSON_NAME] jara…" at bounding box center [132, 237] width 58 height 14
select select "45610"
click at [103, 230] on select "Select Stylist [PERSON_NAME] [PERSON_NAME] [PERSON_NAME] Dip [PERSON_NAME] jara…" at bounding box center [132, 237] width 58 height 14
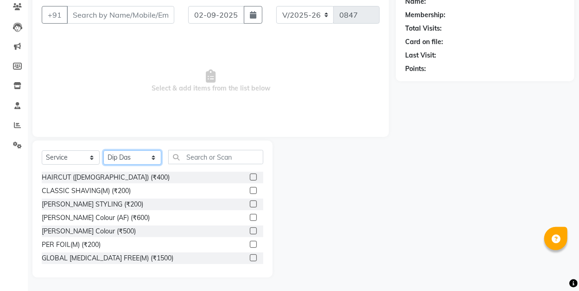
scroll to position [81, 0]
click at [250, 176] on label at bounding box center [253, 176] width 7 height 7
click at [250, 176] on input "checkbox" at bounding box center [253, 177] width 6 height 6
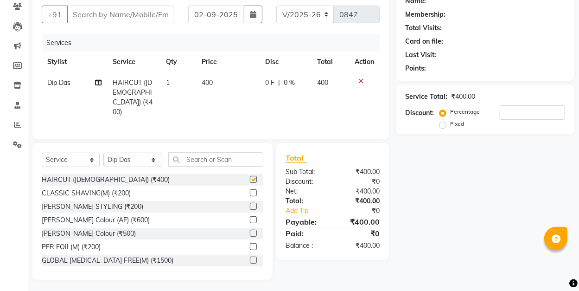
checkbox input "false"
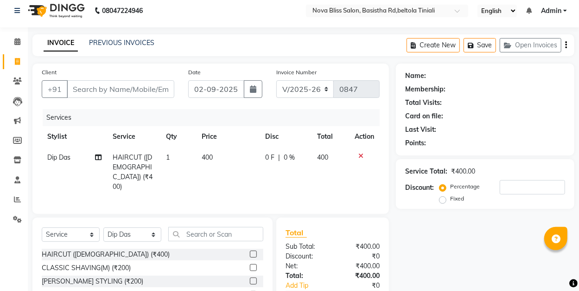
scroll to position [0, 0]
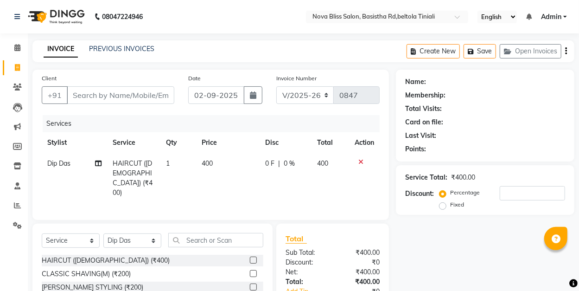
click at [226, 178] on td "400" at bounding box center [227, 178] width 63 height 50
select select "45610"
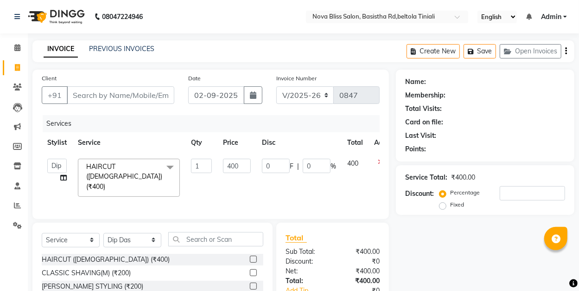
click at [267, 181] on td "0 F | 0 %" at bounding box center [298, 177] width 85 height 49
